Goal: Task Accomplishment & Management: Complete application form

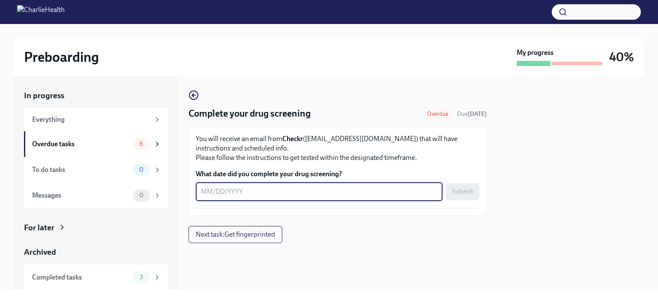
click at [221, 196] on textarea "What date did you complete your drug screening?" at bounding box center [319, 191] width 236 height 10
type textarea "09052025"
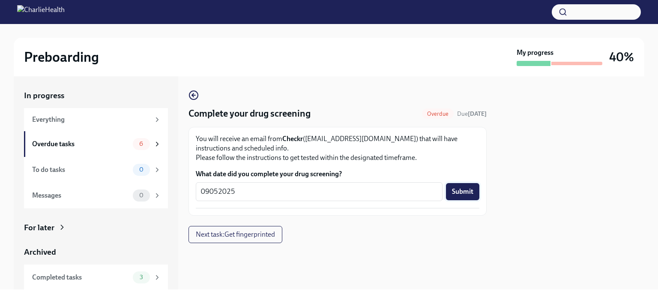
click at [468, 189] on span "Submit" at bounding box center [462, 191] width 21 height 9
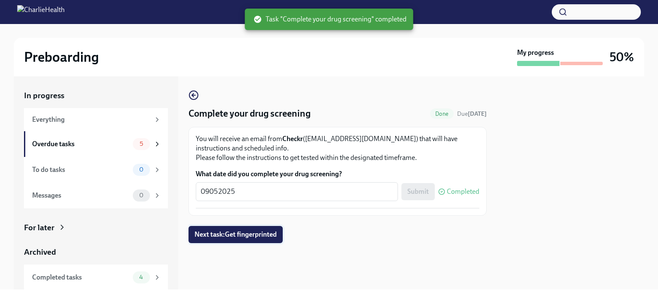
click at [236, 234] on span "Next task : Get fingerprinted" at bounding box center [235, 234] width 82 height 9
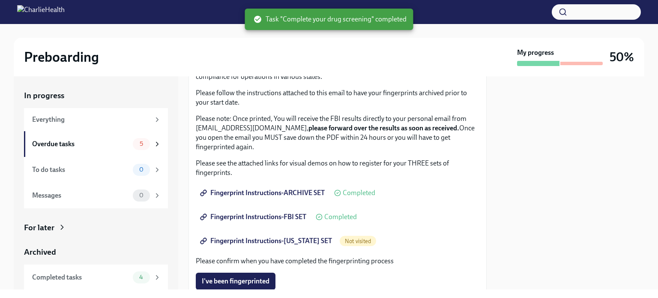
scroll to position [72, 0]
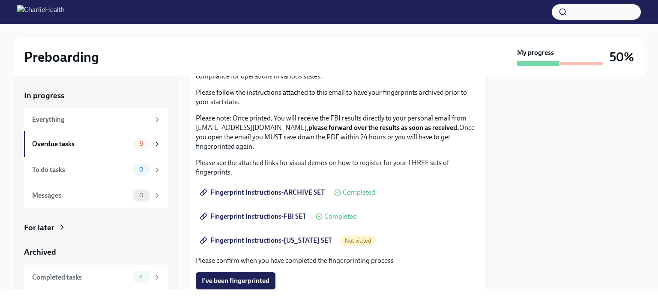
click at [343, 241] on span "Not visited" at bounding box center [358, 240] width 36 height 6
click at [236, 241] on span "Fingerprint Instructions-[US_STATE] SET" at bounding box center [267, 240] width 130 height 9
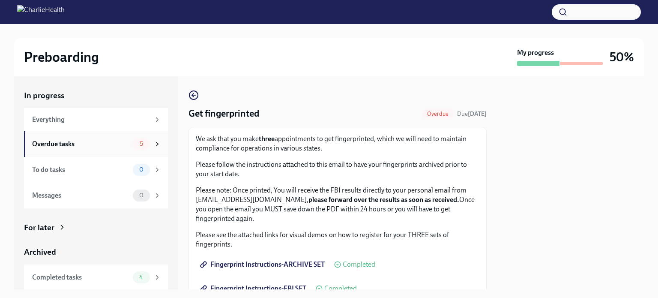
click at [153, 144] on icon at bounding box center [157, 144] width 8 height 8
